Goal: Check status: Check status

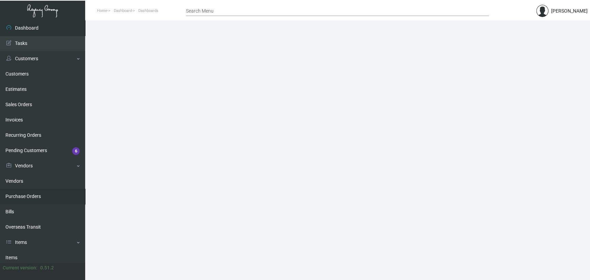
click at [44, 193] on link "Purchase Orders" at bounding box center [42, 196] width 85 height 15
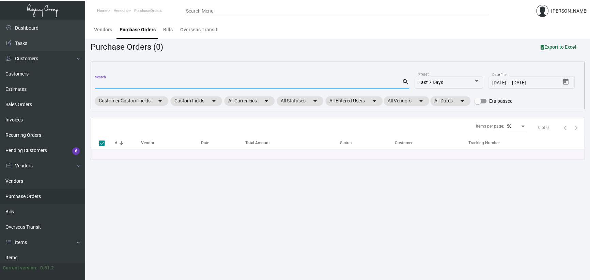
paste input "95626"
type input "95626"
checkbox input "false"
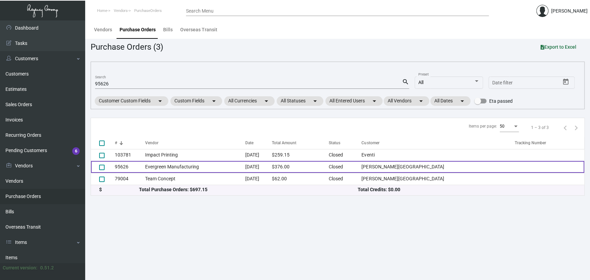
click at [214, 167] on td "Evergreen Manufacturing" at bounding box center [195, 167] width 100 height 12
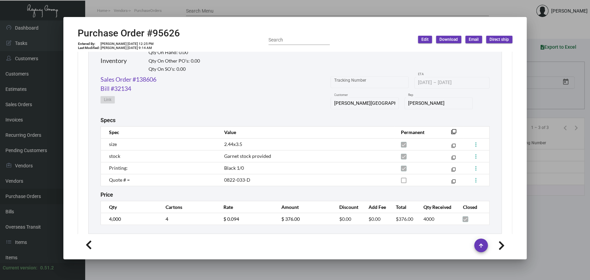
scroll to position [272, 0]
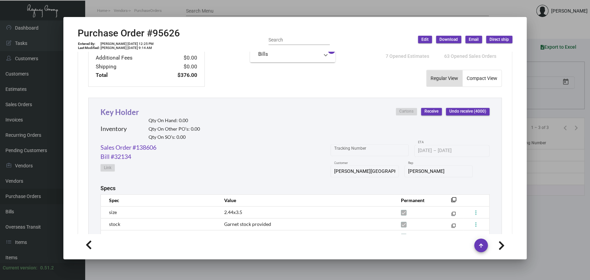
click at [130, 109] on link "Key Holder" at bounding box center [119, 112] width 38 height 9
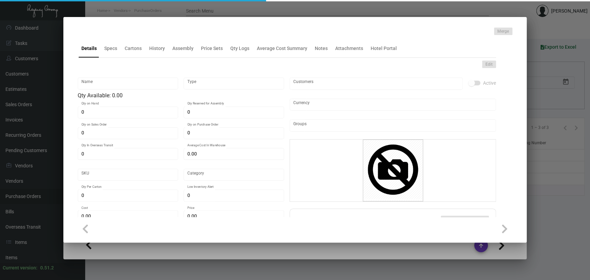
type input "Key Holder"
type input "Inventory"
type input "$ 0.327"
type input "348746"
type input "Standard"
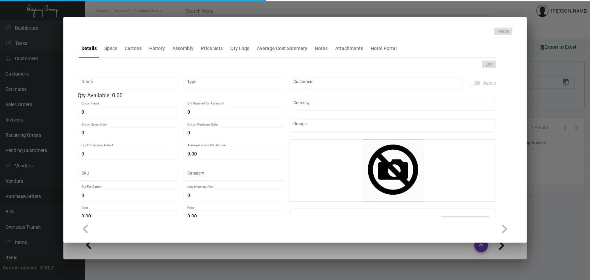
type input "800"
type input "5,000"
type input "$ 0.07896"
type input "$ 0.25"
checkbox input "true"
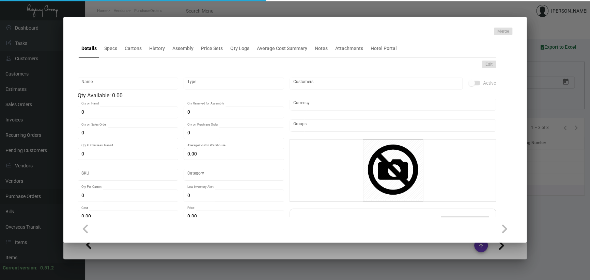
checkbox input "true"
type input "United States Dollar $"
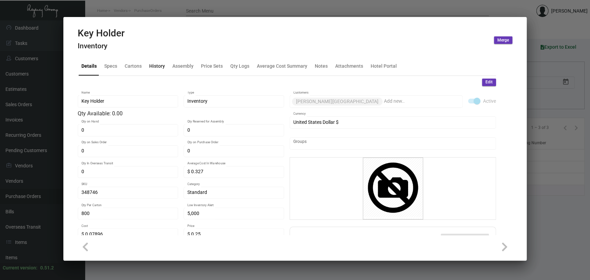
click at [155, 68] on div "History" at bounding box center [157, 66] width 16 height 7
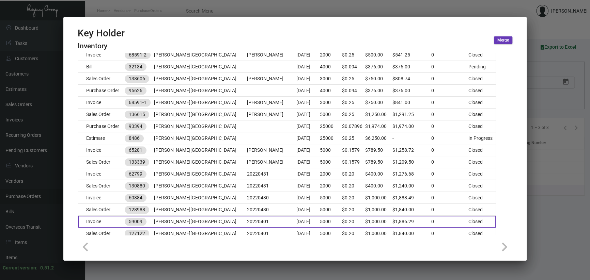
scroll to position [443, 0]
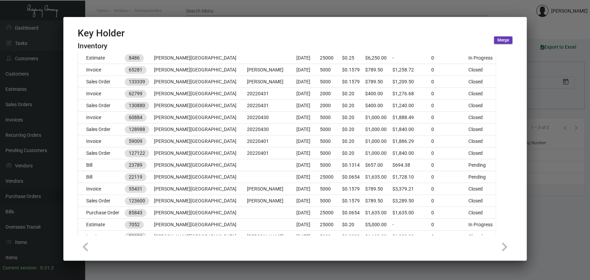
click at [563, 213] on div at bounding box center [295, 140] width 590 height 280
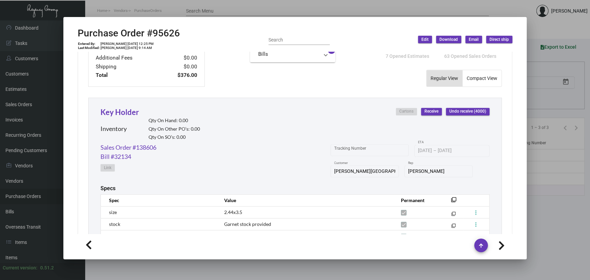
click at [553, 210] on div at bounding box center [295, 140] width 590 height 280
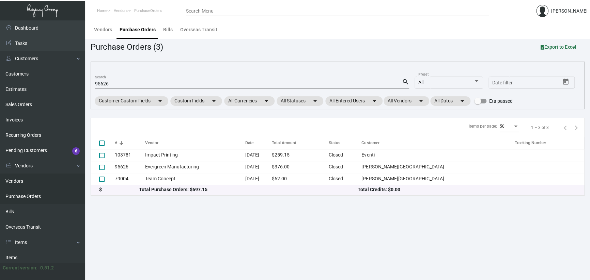
click at [45, 176] on link "Vendors" at bounding box center [42, 181] width 85 height 15
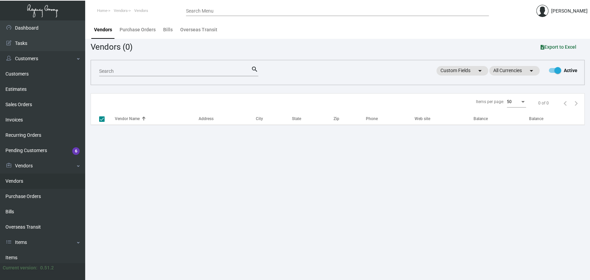
checkbox input "false"
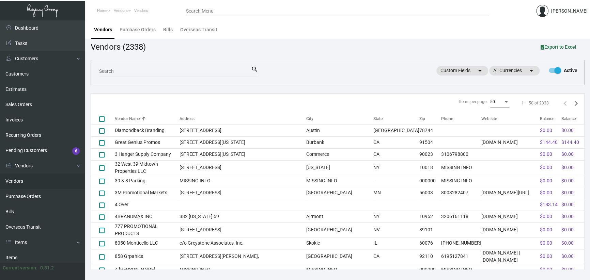
click at [175, 66] on div "Search" at bounding box center [175, 71] width 152 height 11
type input "[DOMAIN_NAME]"
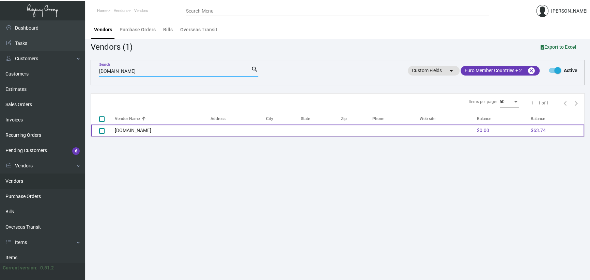
click at [182, 130] on td "[DOMAIN_NAME]" at bounding box center [163, 131] width 96 height 12
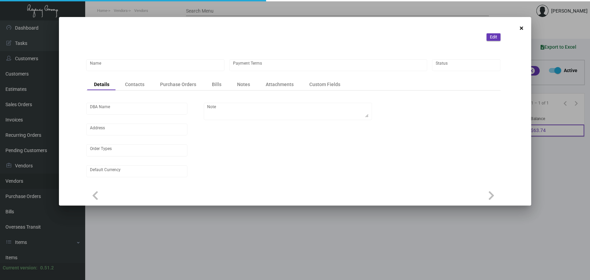
type input "[DOMAIN_NAME]"
type input "Credit Card with order"
type input "United States Dollar $"
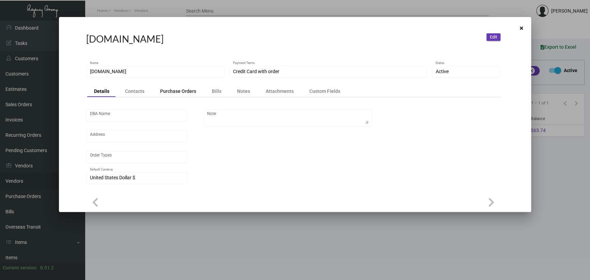
click at [195, 91] on div "Purchase Orders" at bounding box center [178, 92] width 50 height 10
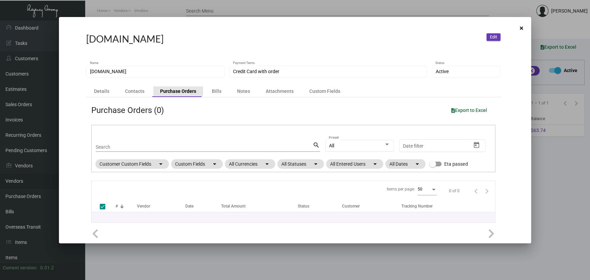
checkbox input "false"
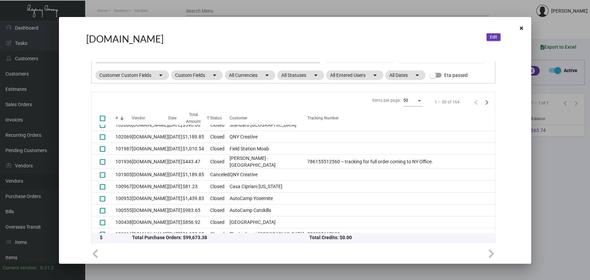
scroll to position [102, 0]
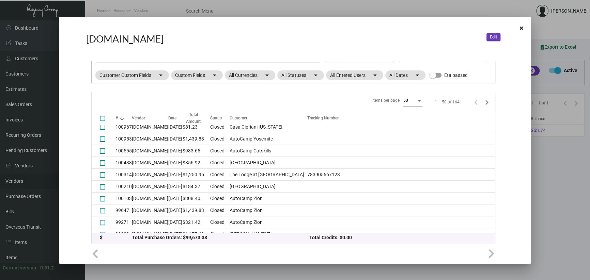
click at [215, 273] on div at bounding box center [295, 140] width 590 height 280
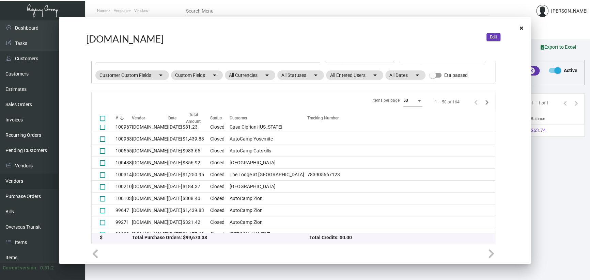
click at [216, 272] on main "Vendors Purchase Orders Bills Overseas Transit Vendors (1) Export to Excel [DOM…" at bounding box center [337, 150] width 505 height 260
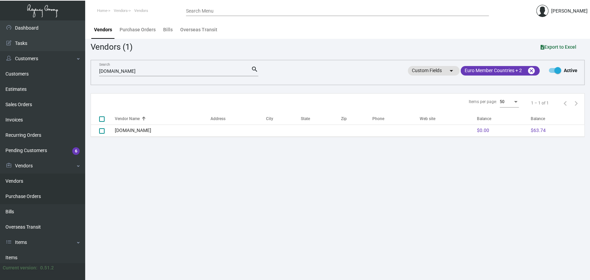
click at [33, 195] on link "Purchase Orders" at bounding box center [42, 196] width 85 height 15
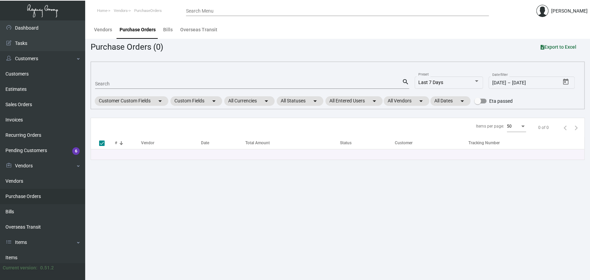
click at [124, 84] on input "Search" at bounding box center [248, 83] width 307 height 5
paste input "95626"
type input "95626"
click at [193, 259] on main "Vendors Purchase Orders Bills Overseas Transit Purchase Orders (0) Export to Ex…" at bounding box center [337, 150] width 505 height 260
click at [402, 82] on mat-icon "search" at bounding box center [405, 82] width 7 height 8
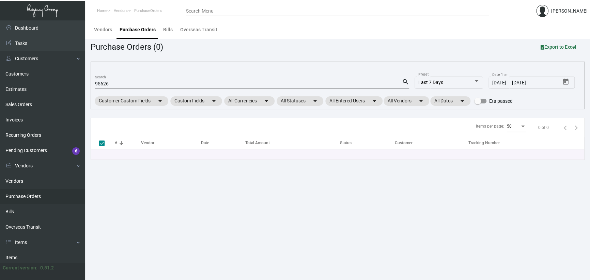
click at [405, 80] on mat-icon "search" at bounding box center [405, 82] width 7 height 8
click at [404, 80] on mat-icon "search" at bounding box center [405, 82] width 7 height 8
click at [244, 82] on input "95626" at bounding box center [248, 83] width 307 height 5
checkbox input "false"
click at [244, 82] on input "95626" at bounding box center [248, 83] width 307 height 5
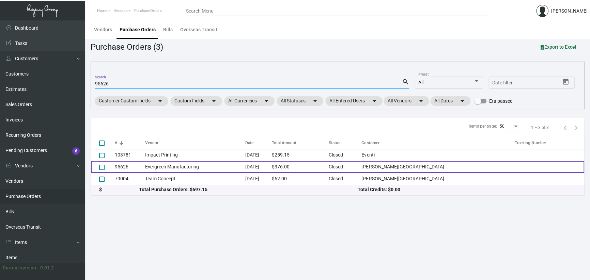
click at [190, 168] on td "Evergreen Manufacturing" at bounding box center [195, 167] width 100 height 12
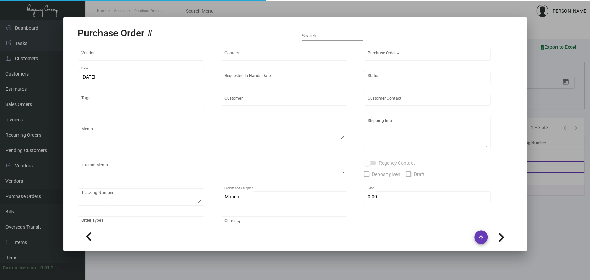
type input "Evergreen Manufacturing"
type input "[PERSON_NAME]"
type input "95626"
type input "[DATE]"
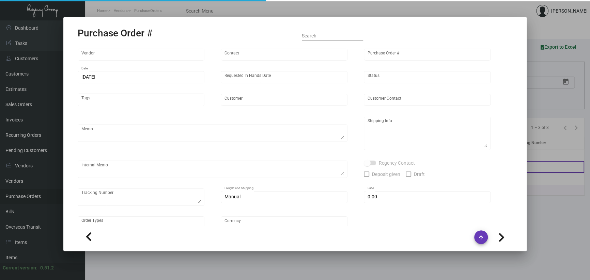
type input "[PERSON_NAME][GEOGRAPHIC_DATA]"
type textarea "TBA (maybe direct to hotel)"
type input "$ 0.00"
type input "United States Dollar $"
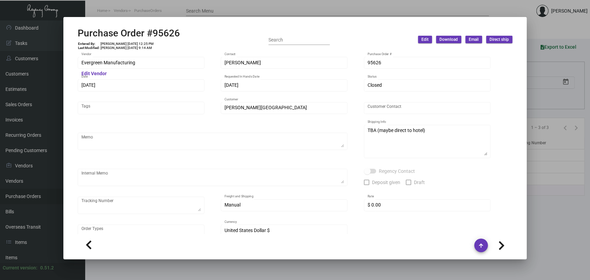
click at [197, 273] on div at bounding box center [295, 140] width 590 height 280
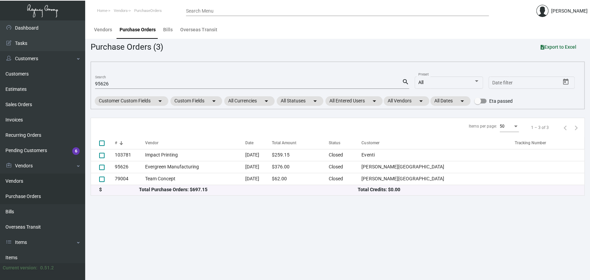
click at [20, 176] on link "Vendors" at bounding box center [42, 181] width 85 height 15
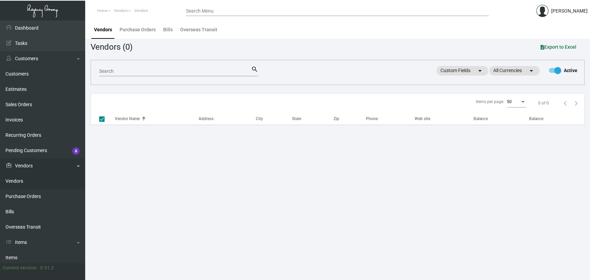
checkbox input "false"
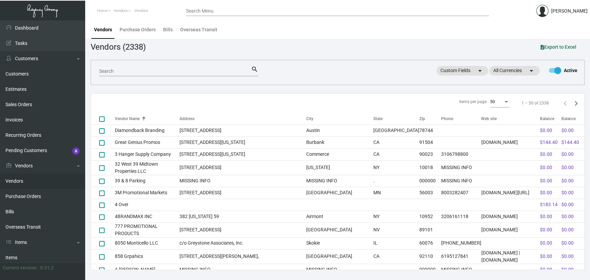
drag, startPoint x: 119, startPoint y: 71, endPoint x: 110, endPoint y: 75, distance: 9.6
click at [113, 73] on input "Search" at bounding box center [175, 71] width 152 height 5
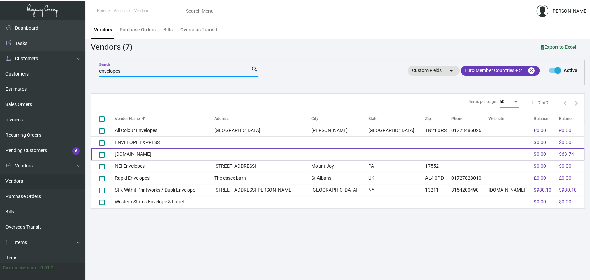
type input "envelopes"
click at [149, 151] on td "[DOMAIN_NAME]" at bounding box center [164, 155] width 99 height 12
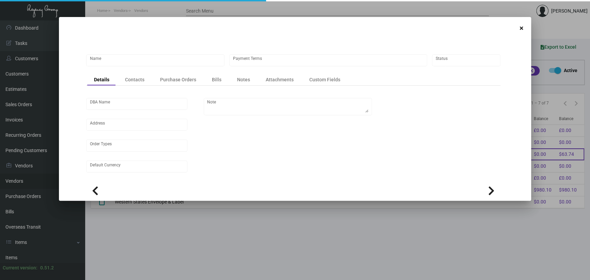
type input "[DOMAIN_NAME]"
type input "Credit Card with order"
type input "United States Dollar $"
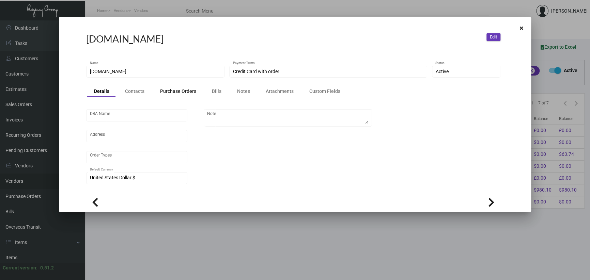
click at [189, 91] on div "Purchase Orders" at bounding box center [178, 91] width 36 height 7
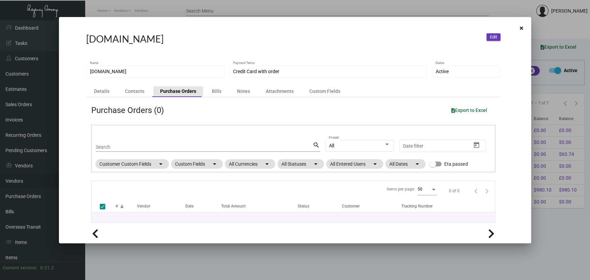
checkbox input "false"
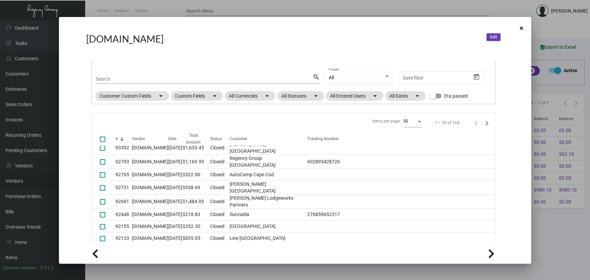
scroll to position [511, 0]
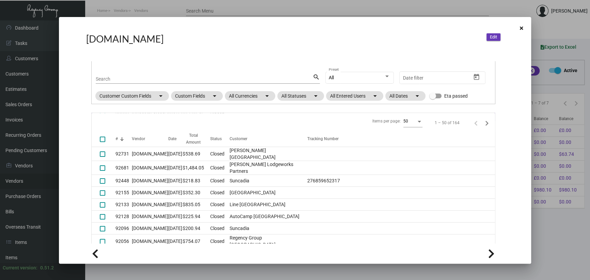
click at [147, 121] on td "[DOMAIN_NAME]" at bounding box center [150, 114] width 36 height 14
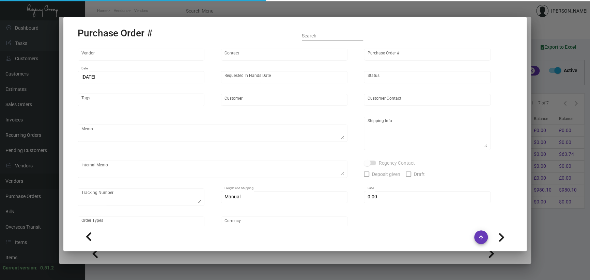
type input "[DOMAIN_NAME]"
type input "[PERSON_NAME] CS Manager"
type input "93392"
type input "[DATE]"
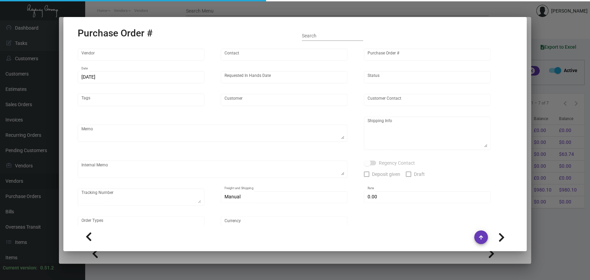
type input "[PERSON_NAME][GEOGRAPHIC_DATA]"
type textarea "Evergreen Mfg. / East Coast [GEOGRAPHIC_DATA] [STREET_ADDRESS] [GEOGRAPHIC_DATA…"
type textarea "ENV333576346"
type input "$ 0.00"
type input "United States Dollar $"
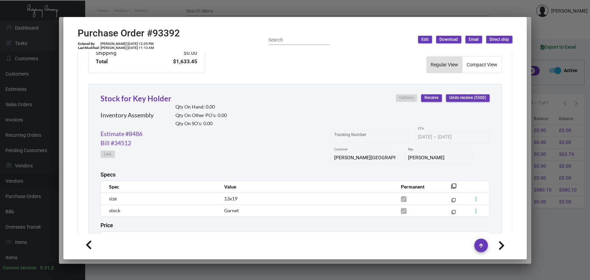
scroll to position [329, 0]
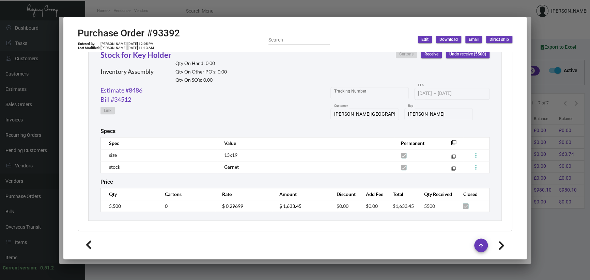
click at [559, 240] on div at bounding box center [295, 140] width 590 height 280
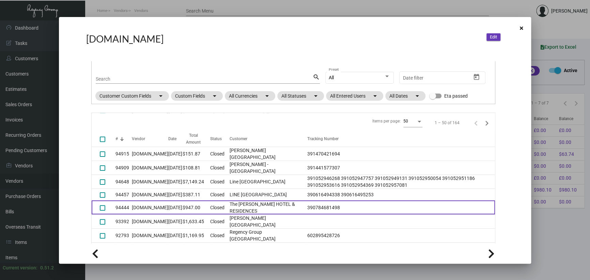
scroll to position [307, 0]
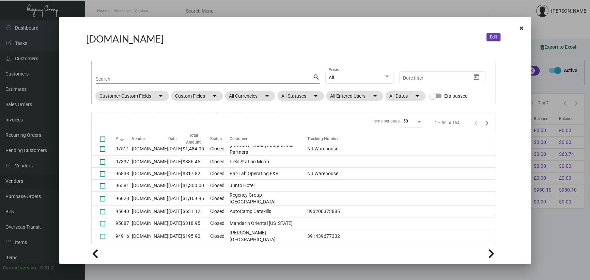
click at [554, 229] on div at bounding box center [295, 140] width 590 height 280
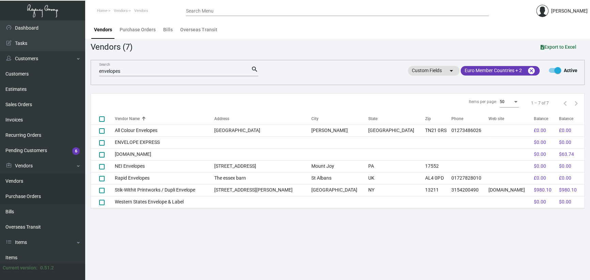
click at [35, 196] on link "Purchase Orders" at bounding box center [42, 196] width 85 height 15
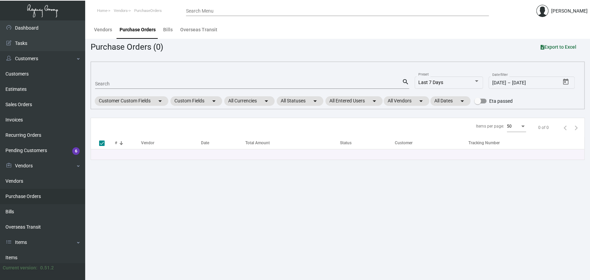
click at [110, 84] on input "Search" at bounding box center [248, 83] width 307 height 5
paste input "95626"
type input "95626"
checkbox input "false"
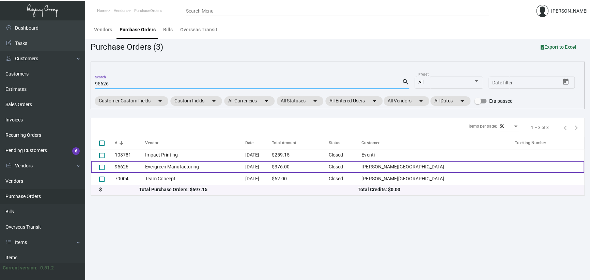
click at [193, 169] on td "Evergreen Manufacturing" at bounding box center [195, 167] width 100 height 12
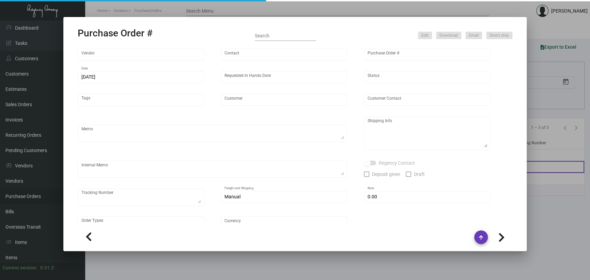
type input "Evergreen Manufacturing"
type input "[PERSON_NAME]"
type input "95626"
type input "[DATE]"
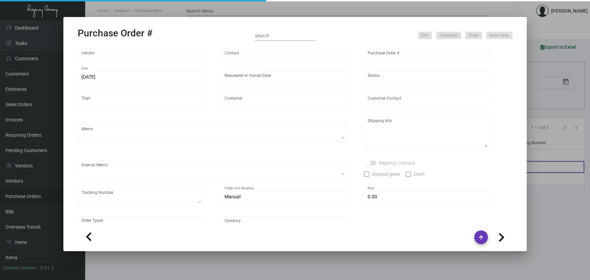
type input "[PERSON_NAME][GEOGRAPHIC_DATA]"
type textarea "TBA (maybe direct to hotel)"
type input "$ 0.00"
type input "United States Dollar $"
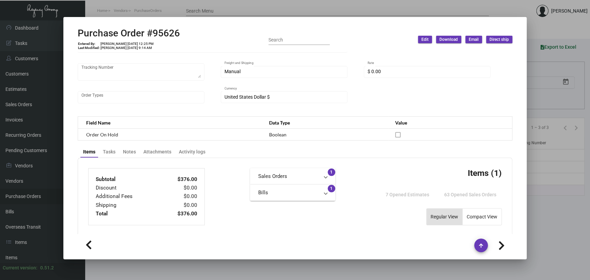
scroll to position [170, 0]
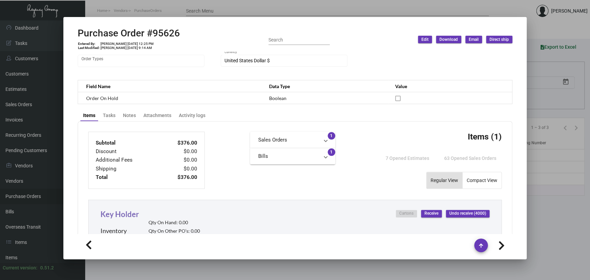
click at [124, 214] on link "Key Holder" at bounding box center [119, 214] width 38 height 9
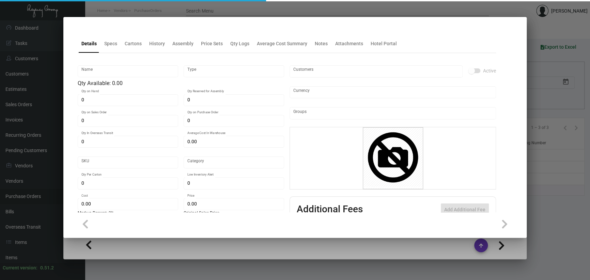
type input "Key Holder"
type input "Inventory"
type input "$ 0.327"
type input "348746"
type input "Standard"
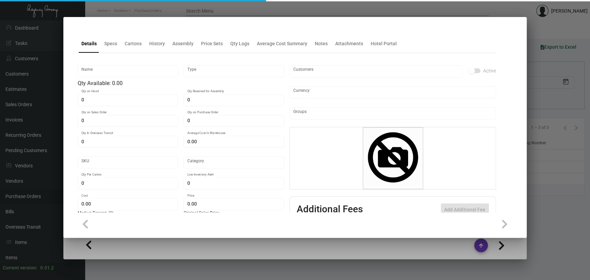
type input "800"
type input "5,000"
type input "$ 0.07896"
type input "$ 0.25"
checkbox input "true"
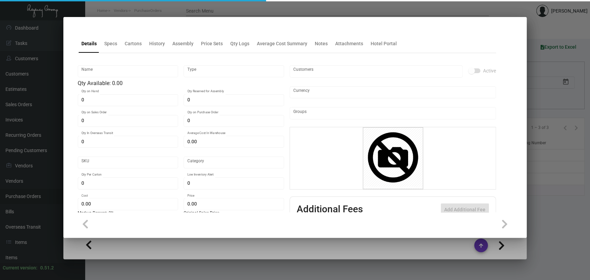
checkbox input "true"
type input "United States Dollar $"
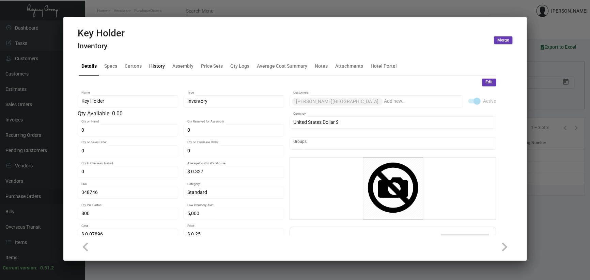
click at [160, 68] on div "History" at bounding box center [157, 66] width 16 height 7
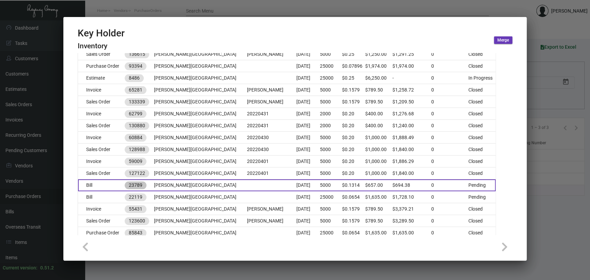
scroll to position [443, 0]
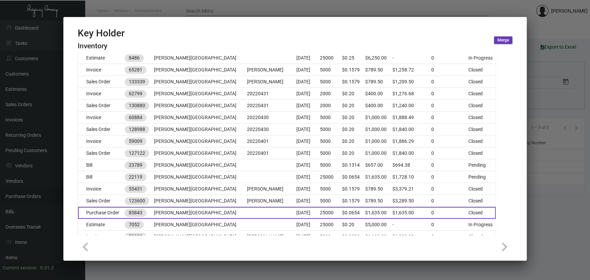
click at [199, 210] on td "[PERSON_NAME][GEOGRAPHIC_DATA]" at bounding box center [200, 213] width 93 height 12
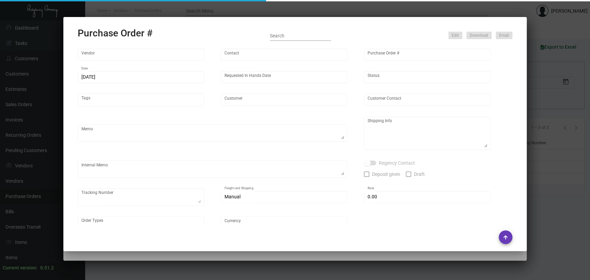
type input "Evergreen Manufacturing"
type input "[PERSON_NAME]"
type input "85843"
type input "[DATE]"
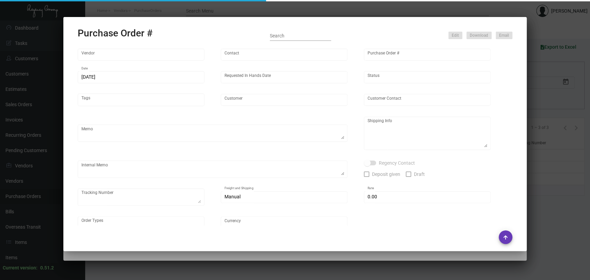
type input "[PERSON_NAME][GEOGRAPHIC_DATA]"
type textarea "Regency Group NJ [PERSON_NAME] [STREET_ADDRESS]"
checkbox input "true"
type input "$ 0.00"
type input "United States Dollar $"
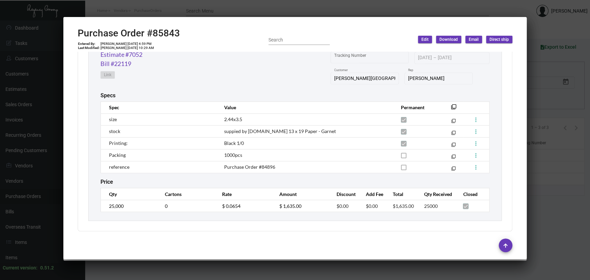
scroll to position [297, 0]
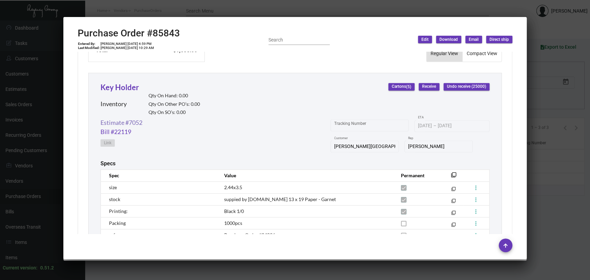
click at [116, 121] on link "Estimate #7052" at bounding box center [121, 122] width 42 height 9
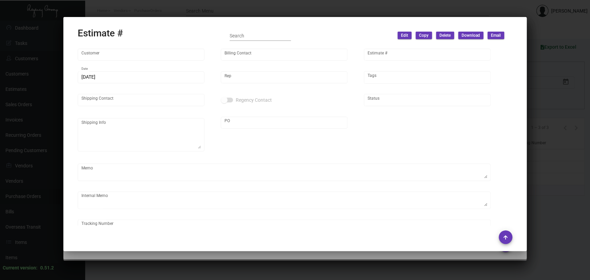
type input "[PERSON_NAME][GEOGRAPHIC_DATA]"
type input "Accounts Payable"
type input "7052"
type input "[DATE]"
type input "[PERSON_NAME]"
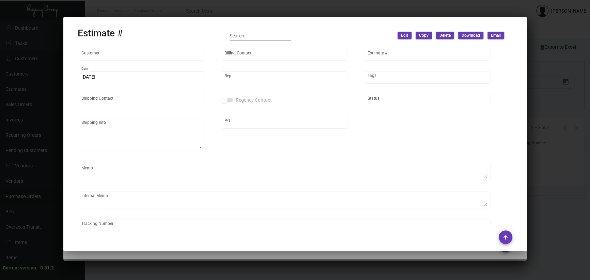
type input "United States Dollar $"
type input "$ 0.00"
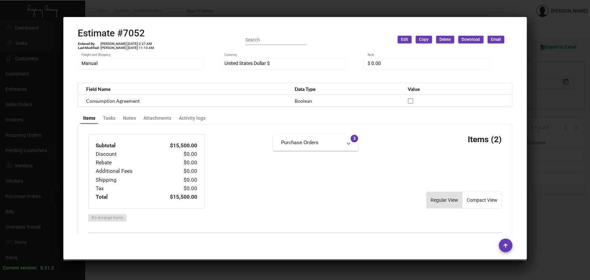
scroll to position [0, 0]
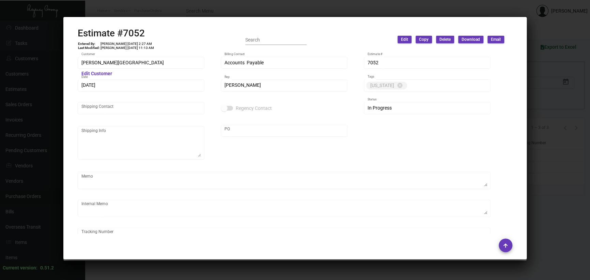
drag, startPoint x: 558, startPoint y: 154, endPoint x: 533, endPoint y: 153, distance: 24.6
click at [558, 154] on div at bounding box center [295, 140] width 590 height 280
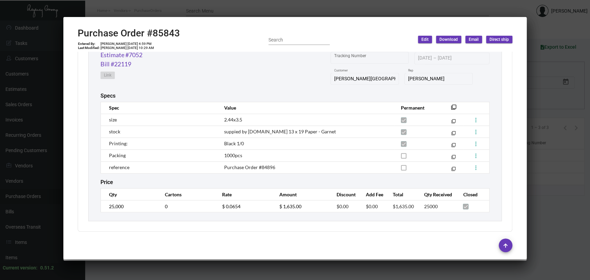
scroll to position [365, 0]
click at [262, 165] on span "Purchase Order #84896" at bounding box center [249, 167] width 51 height 6
copy span "84896"
click at [169, 5] on div at bounding box center [295, 140] width 590 height 280
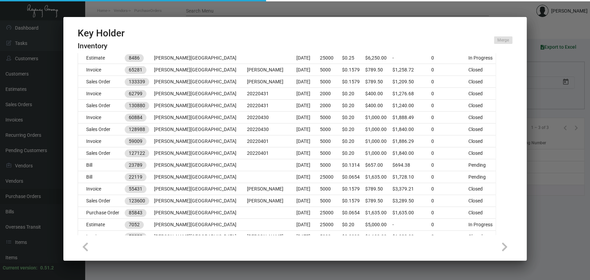
click at [155, 14] on div at bounding box center [295, 140] width 590 height 280
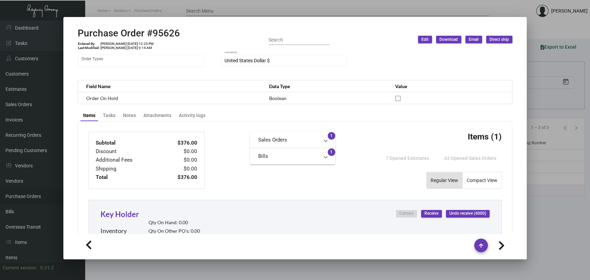
click at [155, 14] on div at bounding box center [295, 140] width 590 height 280
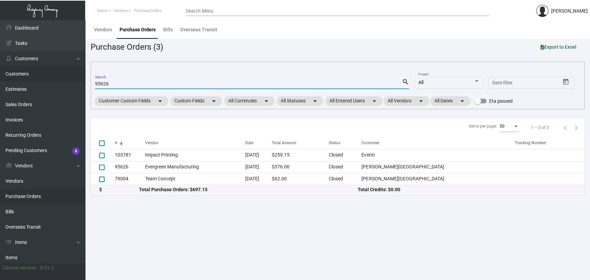
drag, startPoint x: 115, startPoint y: 85, endPoint x: 76, endPoint y: 79, distance: 40.3
click at [81, 82] on div "Dashboard Dashboard Tasks Customers Customers Estimates Sales Orders Invoices R…" at bounding box center [295, 150] width 590 height 260
paste input "8489"
type input "84896"
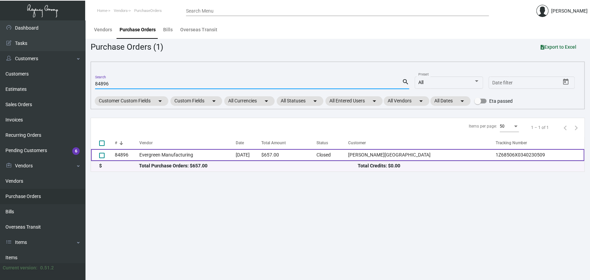
click at [236, 153] on td "Evergreen Manufacturing" at bounding box center [187, 155] width 96 height 12
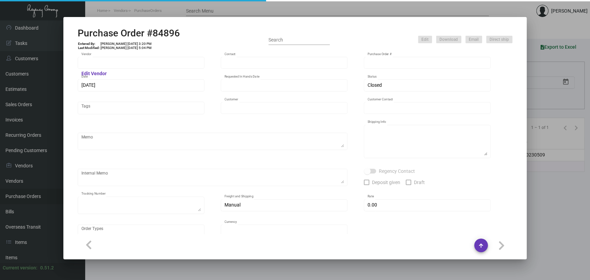
type input "Evergreen Manufacturing"
type input "[PERSON_NAME]"
type input "84896"
type input "[DATE]"
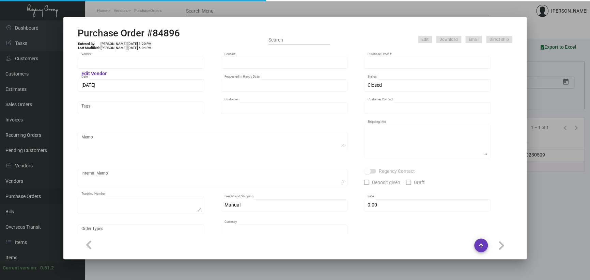
type input "[PERSON_NAME][GEOGRAPHIC_DATA]"
type input "[PERSON_NAME]"
type textarea "[PERSON_NAME][GEOGRAPHIC_DATA][PERSON_NAME] [STREET_ADDRESS]"
type textarea "1Z68506X0340230509"
type input "$ 0.00"
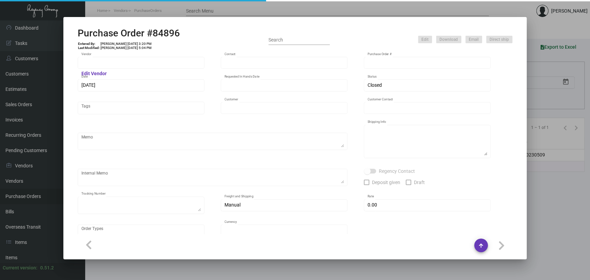
type input "United States Dollar $"
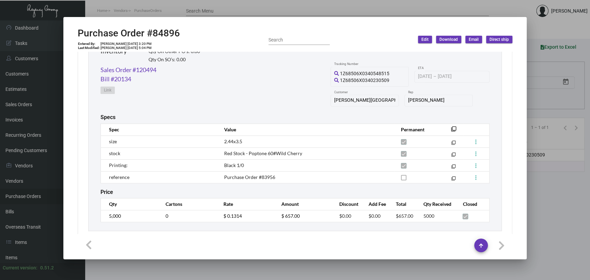
scroll to position [360, 0]
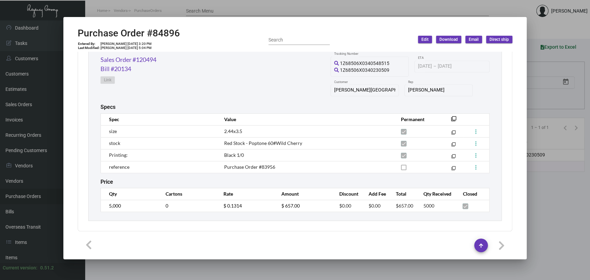
click at [267, 165] on span "Purchase Order #83956" at bounding box center [249, 167] width 51 height 6
copy span "83956"
drag, startPoint x: 548, startPoint y: 207, endPoint x: 491, endPoint y: 189, distance: 60.0
click at [548, 206] on div at bounding box center [295, 140] width 590 height 280
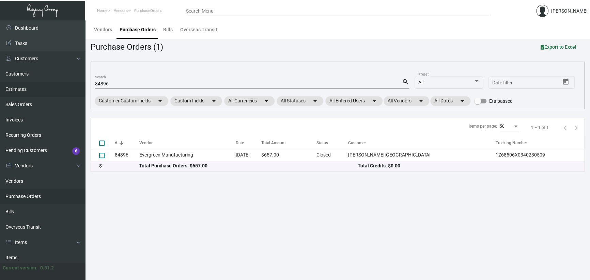
drag, startPoint x: 107, startPoint y: 86, endPoint x: 57, endPoint y: 86, distance: 50.4
click at [58, 86] on div "Dashboard Dashboard Tasks Customers Customers Estimates Sales Orders Invoices R…" at bounding box center [295, 150] width 590 height 260
paste input "395"
type input "83956"
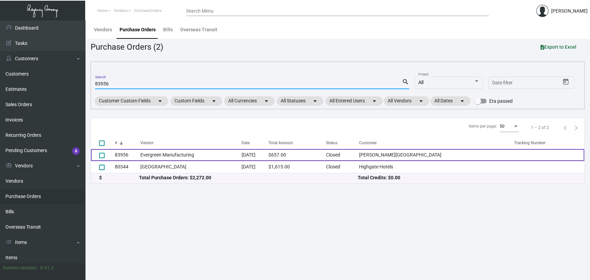
click at [162, 157] on td "Evergreen Manufacturing" at bounding box center [190, 155] width 101 height 12
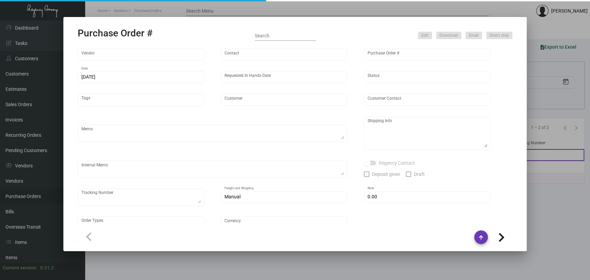
type input "Evergreen Manufacturing"
type input "[PERSON_NAME]"
type input "83956"
type input "[DATE]"
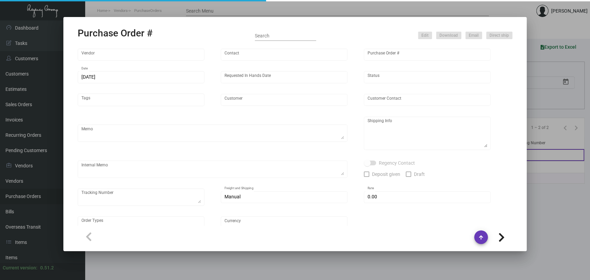
type input "[PERSON_NAME][GEOGRAPHIC_DATA]"
type input "[PERSON_NAME]"
type textarea "[PERSON_NAME][GEOGRAPHIC_DATA][PERSON_NAME] [STREET_ADDRESS]"
type input "$ 0.00"
type input "United States Dollar $"
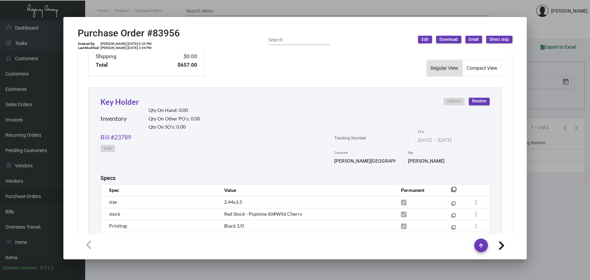
scroll to position [340, 0]
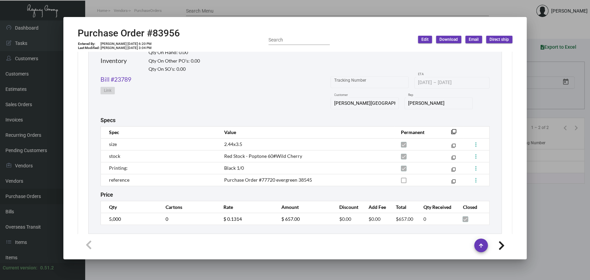
click at [268, 177] on span "Purchase Order #77720 evergreen 38545" at bounding box center [268, 180] width 88 height 6
click at [263, 177] on span "Purchase Order #77720 evergreen 38545" at bounding box center [268, 180] width 88 height 6
copy span "77720"
click at [548, 212] on div at bounding box center [295, 140] width 590 height 280
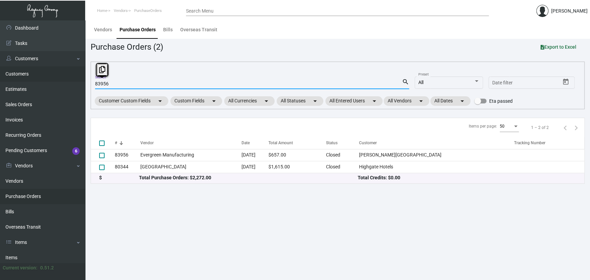
drag, startPoint x: 114, startPoint y: 86, endPoint x: 61, endPoint y: 79, distance: 54.3
click at [81, 82] on div "Dashboard Dashboard Tasks Customers Customers Estimates Sales Orders Invoices R…" at bounding box center [295, 150] width 590 height 260
paste input "77720"
type input "77720"
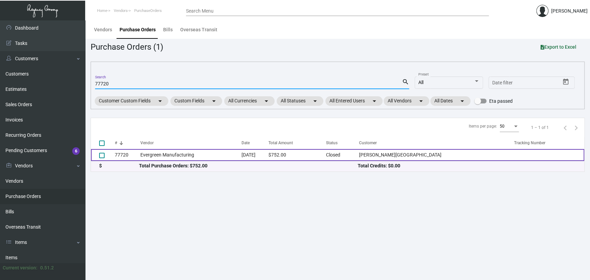
click at [235, 154] on td "Evergreen Manufacturing" at bounding box center [190, 155] width 101 height 12
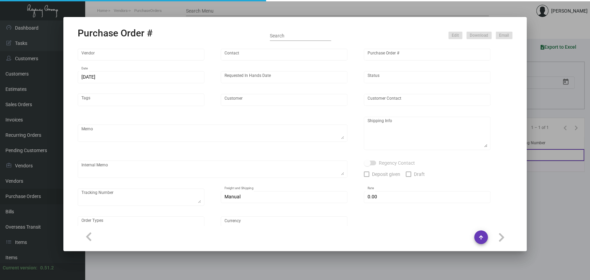
type input "Evergreen Manufacturing"
type input "[PERSON_NAME]"
type input "77720"
type input "[DATE]"
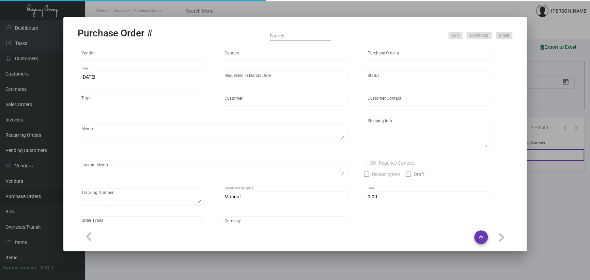
type input "[PERSON_NAME][GEOGRAPHIC_DATA]"
type input "[PERSON_NAME]"
type textarea "[PERSON_NAME] Hotel [PERSON_NAME] [STREET_ADDRESS]"
type input "$ 0.00"
type input "United States Dollar $"
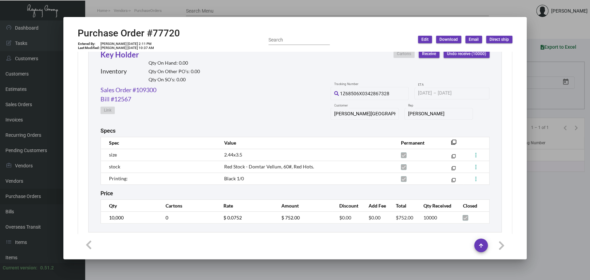
scroll to position [342, 0]
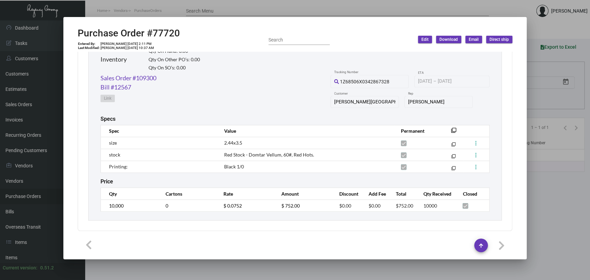
click at [544, 171] on div at bounding box center [295, 140] width 590 height 280
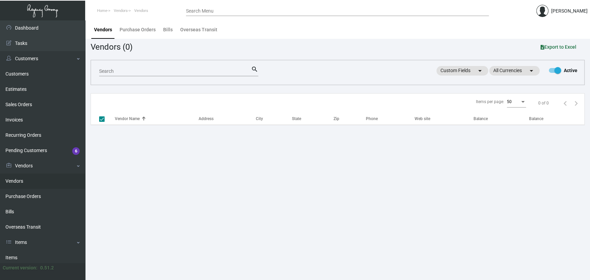
checkbox input "false"
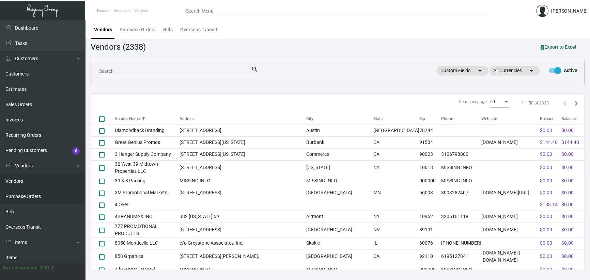
drag, startPoint x: 30, startPoint y: 196, endPoint x: 34, endPoint y: 195, distance: 5.0
click at [30, 196] on link "Purchase Orders" at bounding box center [42, 196] width 85 height 15
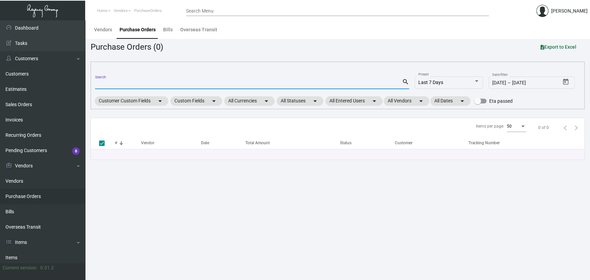
click at [116, 83] on input "Search" at bounding box center [248, 83] width 307 height 5
paste input "95626"
type input "95626"
checkbox input "false"
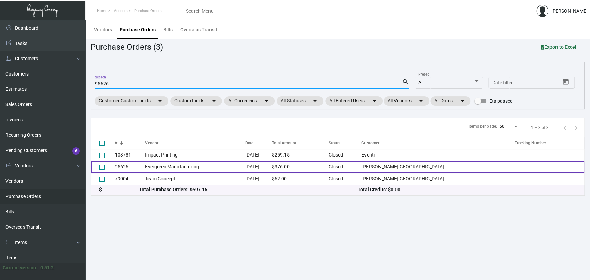
click at [245, 169] on td "Evergreen Manufacturing" at bounding box center [195, 167] width 100 height 12
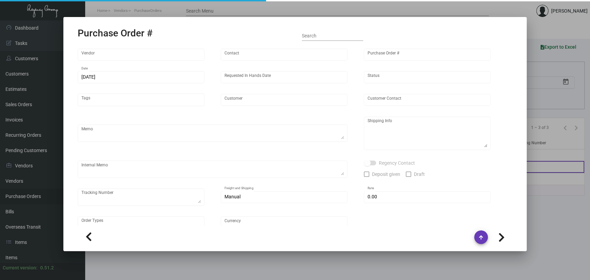
type input "Evergreen Manufacturing"
type input "[PERSON_NAME]"
type input "95626"
type input "[DATE]"
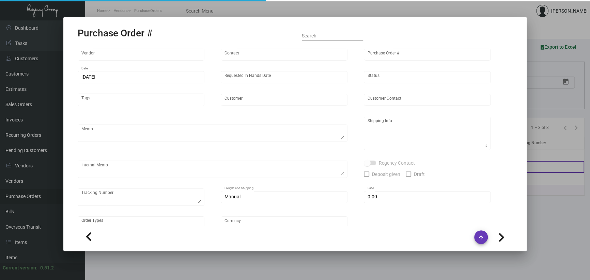
type input "[PERSON_NAME][GEOGRAPHIC_DATA]"
type textarea "TBA (maybe direct to hotel)"
type input "$ 0.00"
type input "United States Dollar $"
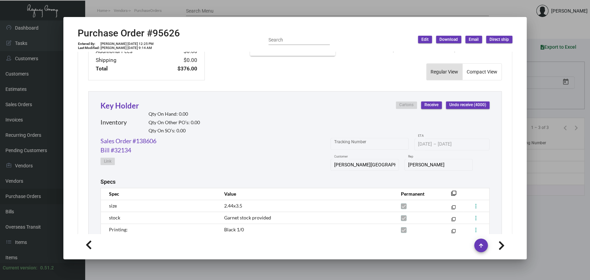
scroll to position [217, 0]
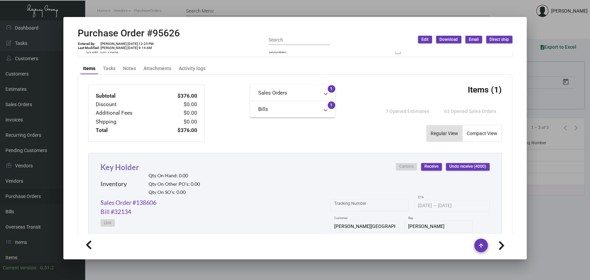
click at [126, 167] on link "Key Holder" at bounding box center [119, 167] width 38 height 9
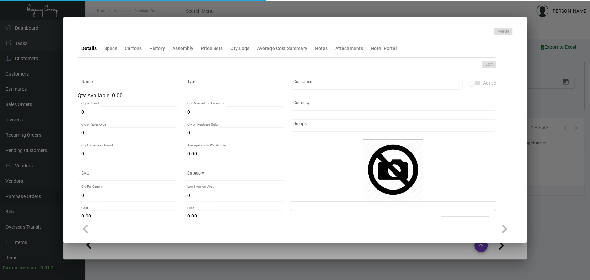
type input "Key Holder"
type input "Inventory"
type input "$ 0.327"
type input "348746"
type input "Standard"
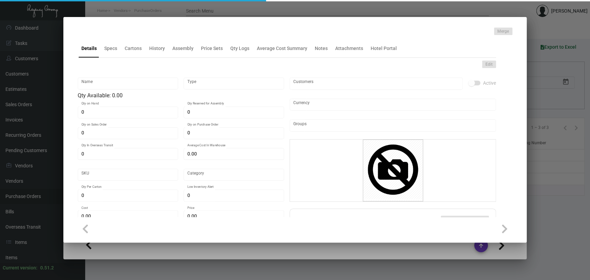
type input "800"
type input "5,000"
type input "$ 0.07896"
type input "$ 0.25"
checkbox input "true"
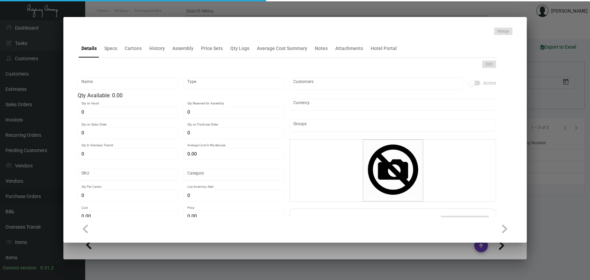
checkbox input "true"
type input "United States Dollar $"
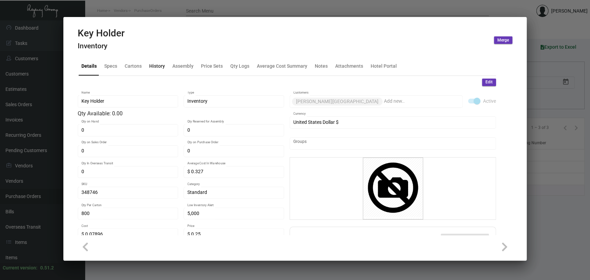
click at [158, 68] on div "History" at bounding box center [157, 66] width 16 height 7
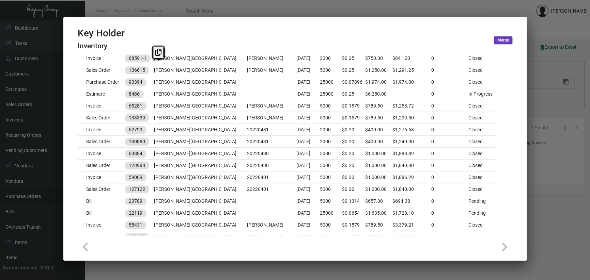
scroll to position [375, 0]
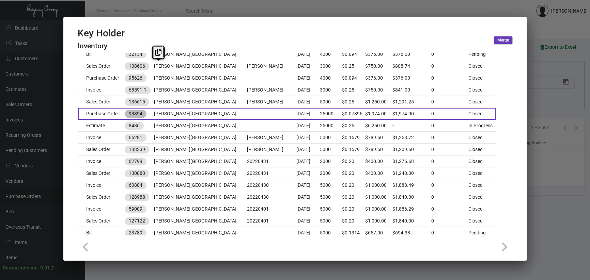
click at [141, 113] on mat-chip "93394" at bounding box center [136, 114] width 22 height 8
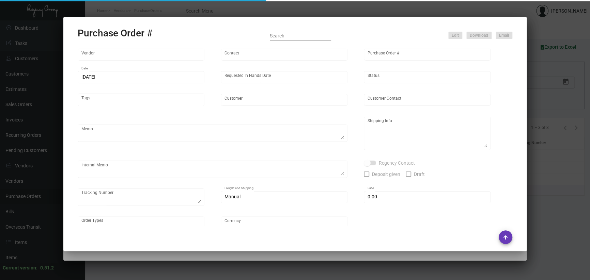
type input "Evergreen Manufacturing"
type input "[PERSON_NAME]"
type input "93394"
type input "[DATE]"
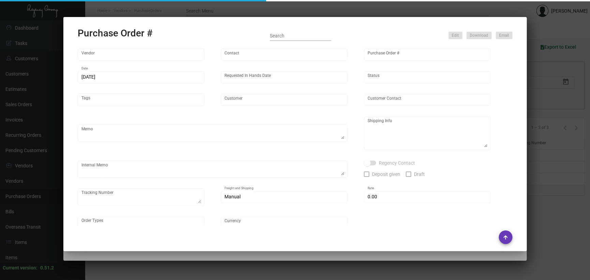
type input "[PERSON_NAME][GEOGRAPHIC_DATA]"
type textarea "Regency Group NJ - [PERSON_NAME] [STREET_ADDRESS]"
type textarea "4/10 - fast freight/ YRC $280.00 [PHONE_NUMBER] (97156 93394 97228 97245)"
checkbox input "true"
type input "$ 0.00"
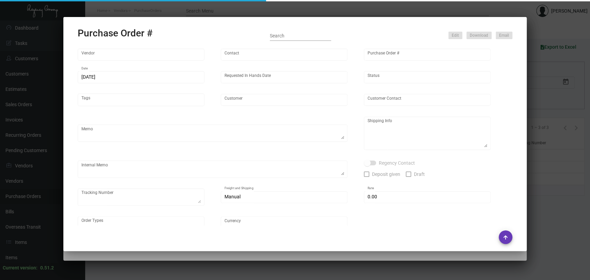
type input "United States Dollar $"
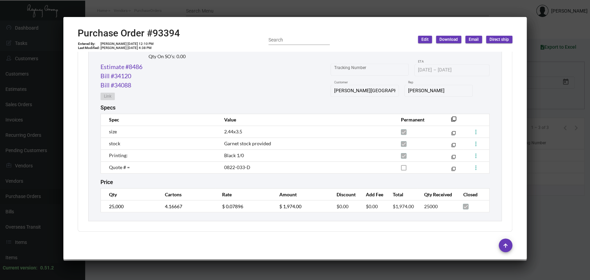
scroll to position [285, 0]
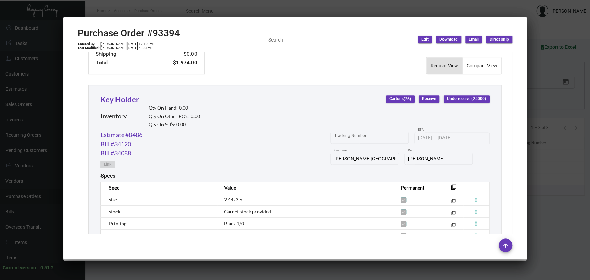
click at [159, 9] on div at bounding box center [295, 140] width 590 height 280
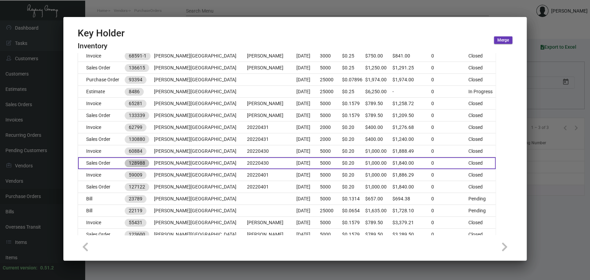
scroll to position [443, 0]
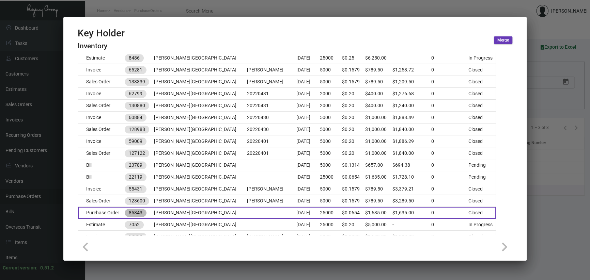
click at [137, 211] on mat-chip "85843" at bounding box center [136, 213] width 22 height 8
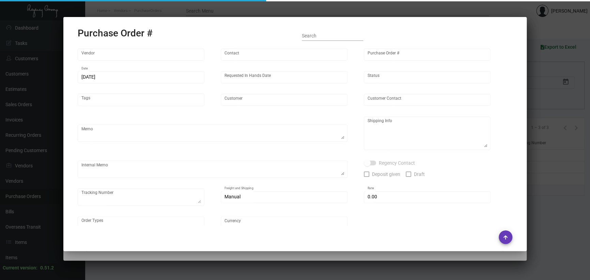
type input "Evergreen Manufacturing"
type input "[PERSON_NAME]"
type input "85843"
type input "[DATE]"
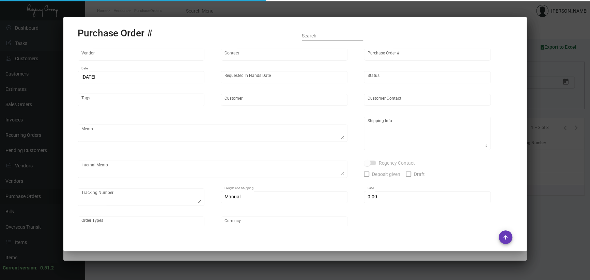
type input "[PERSON_NAME][GEOGRAPHIC_DATA]"
type textarea "Regency Group NJ [PERSON_NAME] [STREET_ADDRESS]"
checkbox input "true"
type input "$ 0.00"
type input "United States Dollar $"
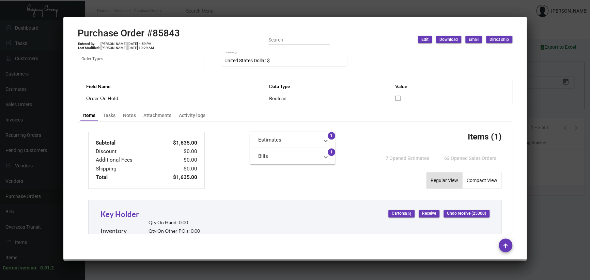
scroll to position [365, 0]
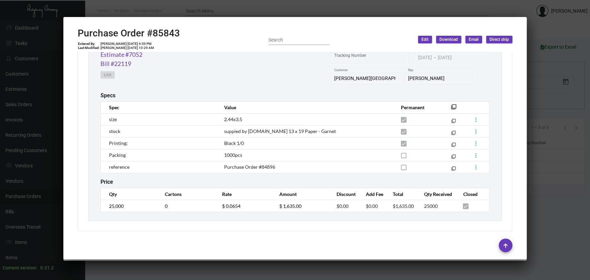
drag, startPoint x: 195, startPoint y: 6, endPoint x: 191, endPoint y: 9, distance: 3.9
click at [193, 7] on div at bounding box center [295, 140] width 590 height 280
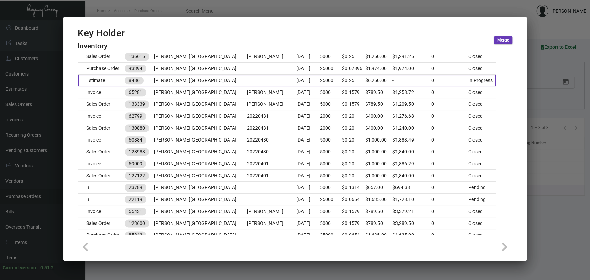
scroll to position [409, 0]
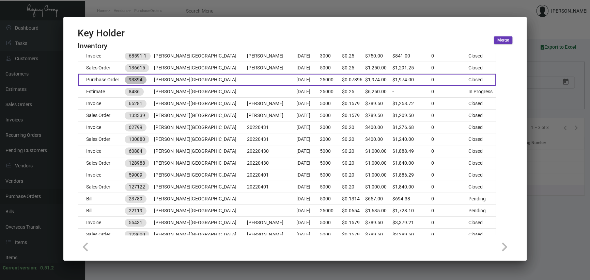
click at [145, 80] on mat-chip "93394" at bounding box center [136, 80] width 22 height 8
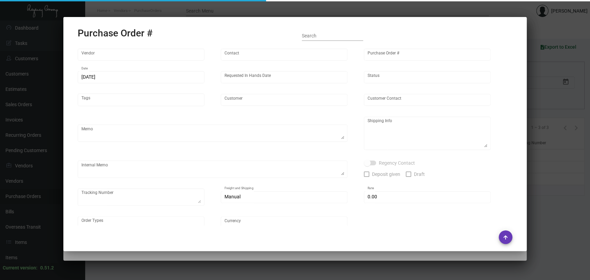
type input "Evergreen Manufacturing"
type input "[PERSON_NAME]"
type input "93394"
type input "[DATE]"
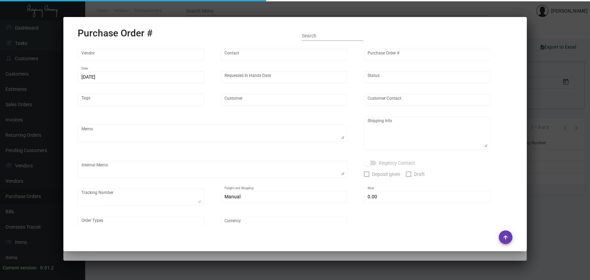
type input "[PERSON_NAME][GEOGRAPHIC_DATA]"
type textarea "Regency Group NJ - [PERSON_NAME] [STREET_ADDRESS]"
type textarea "4/10 - fast freight/ YRC $280.00 [PHONE_NUMBER] (97156 93394 97228 97245)"
checkbox input "true"
type input "$ 0.00"
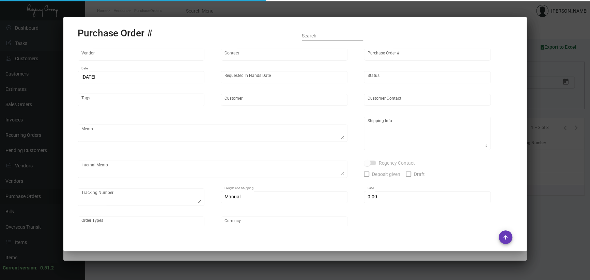
type input "United States Dollar $"
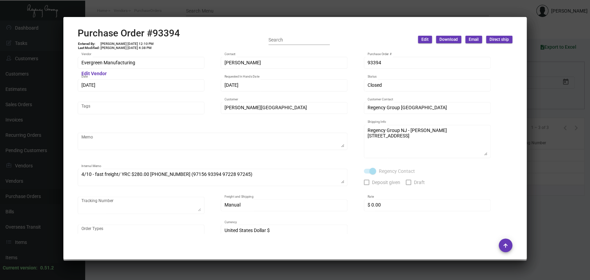
click at [576, 181] on div at bounding box center [295, 140] width 590 height 280
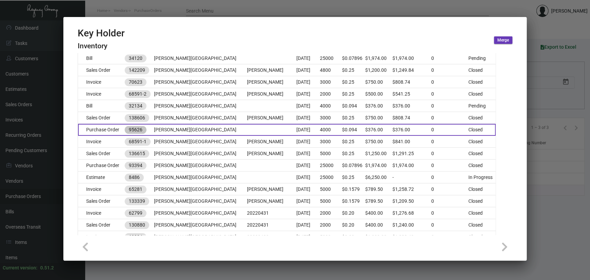
scroll to position [307, 0]
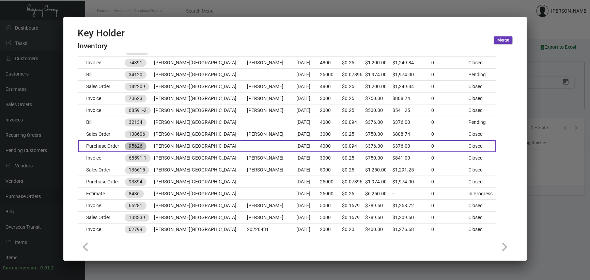
click at [144, 145] on mat-chip "95626" at bounding box center [136, 146] width 22 height 8
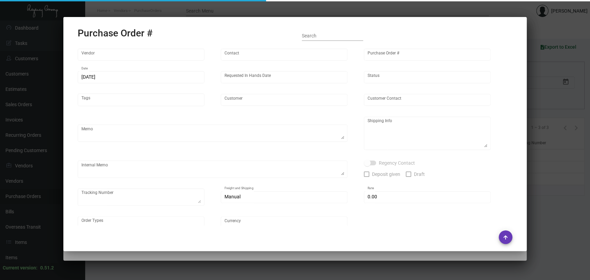
type input "Evergreen Manufacturing"
type input "[PERSON_NAME]"
type input "95626"
type input "[DATE]"
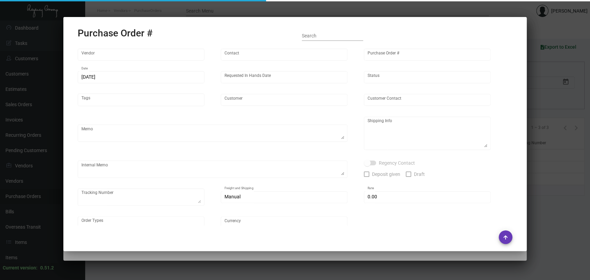
type input "[PERSON_NAME][GEOGRAPHIC_DATA]"
type textarea "TBA (maybe direct to hotel)"
type input "$ 0.00"
type input "United States Dollar $"
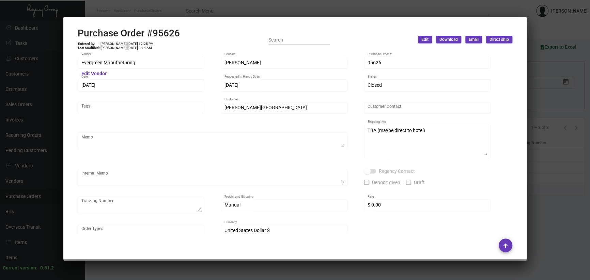
click at [551, 173] on div at bounding box center [295, 140] width 590 height 280
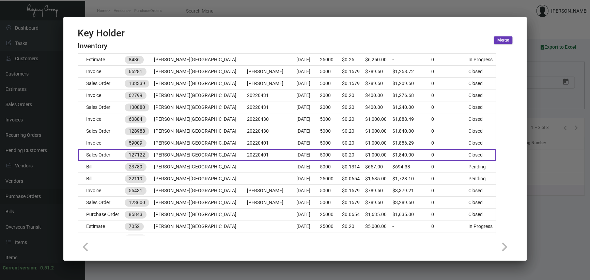
scroll to position [443, 0]
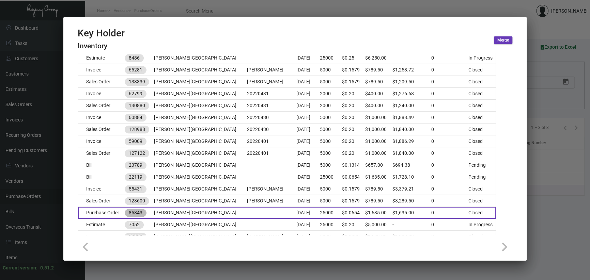
click at [146, 213] on mat-chip "85843" at bounding box center [136, 213] width 22 height 8
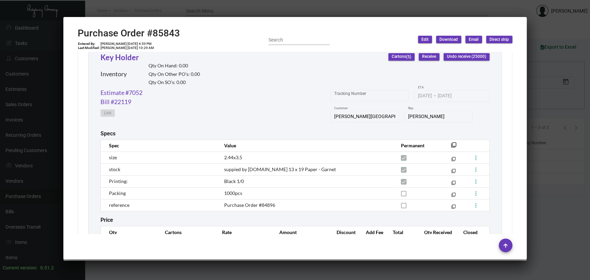
scroll to position [340, 0]
